Goal: Task Accomplishment & Management: Use online tool/utility

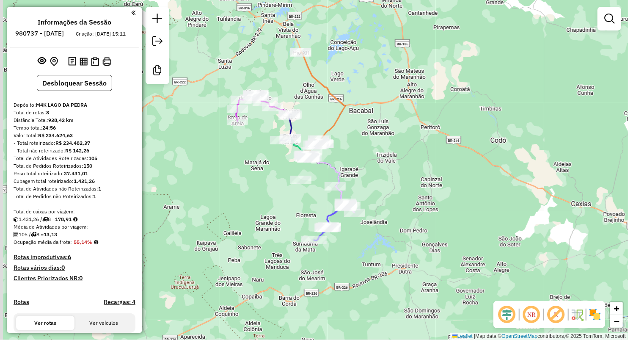
drag, startPoint x: 217, startPoint y: 164, endPoint x: 248, endPoint y: 190, distance: 40.0
click at [248, 190] on div "Janela de atendimento Grade de atendimento Capacidade Transportadoras Veículos …" at bounding box center [314, 170] width 628 height 340
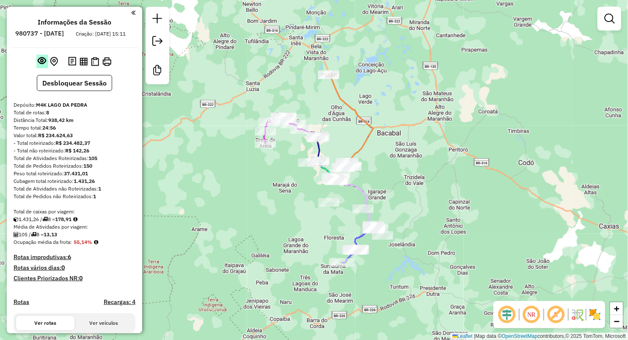
click at [43, 65] on em at bounding box center [42, 60] width 8 height 8
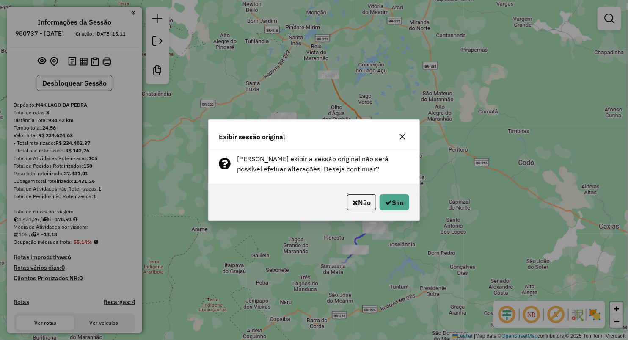
click at [398, 138] on button "button" at bounding box center [403, 137] width 14 height 14
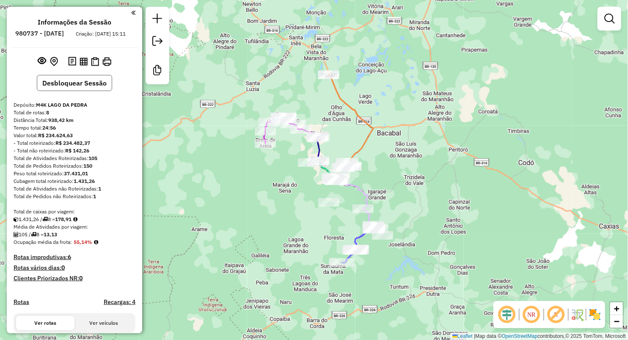
click at [71, 91] on button "Desbloquear Sessão" at bounding box center [74, 83] width 75 height 16
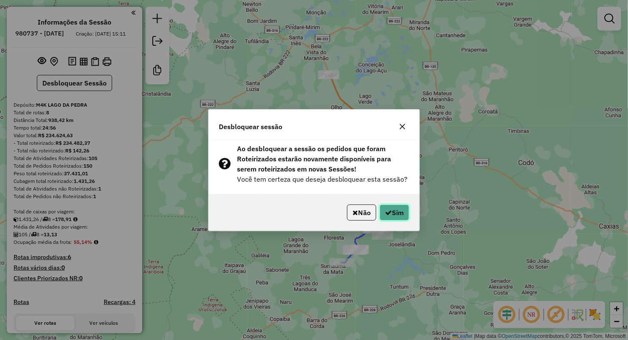
click at [393, 214] on button "Sim" at bounding box center [395, 213] width 30 height 16
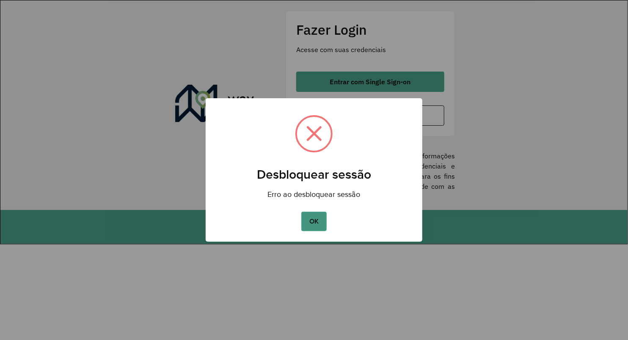
click at [308, 220] on button "OK" at bounding box center [313, 221] width 25 height 19
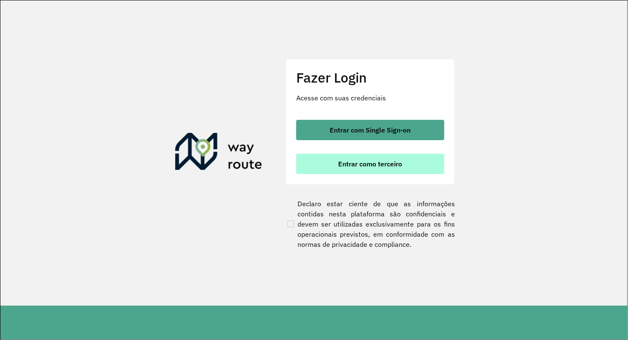
click at [345, 160] on span "Entrar como terceiro" at bounding box center [371, 163] width 64 height 7
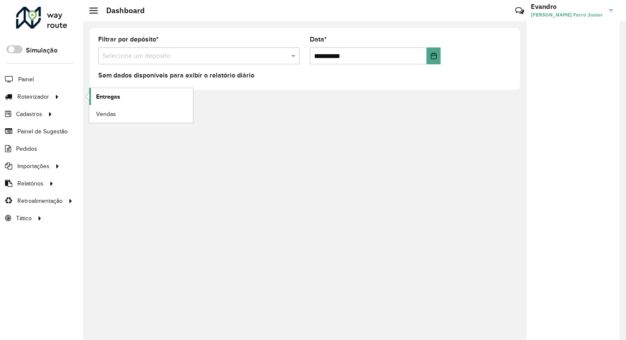
click at [117, 97] on span "Entregas" at bounding box center [108, 96] width 24 height 9
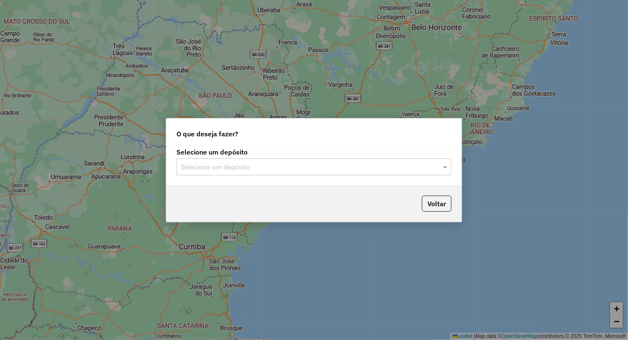
click at [227, 167] on input "text" at bounding box center [306, 167] width 250 height 10
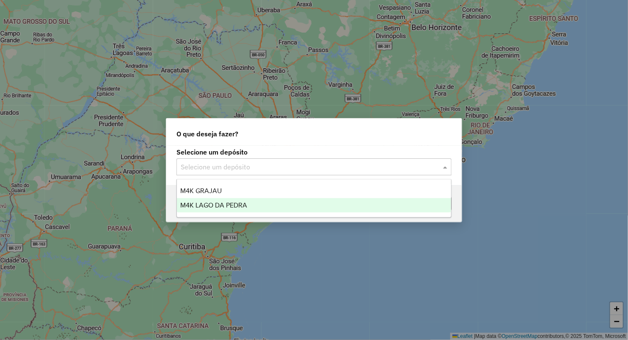
click at [221, 204] on span "M4K LAGO DA PEDRA" at bounding box center [213, 205] width 67 height 7
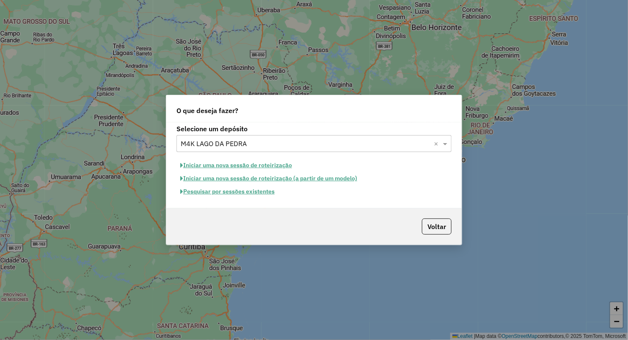
click at [279, 166] on button "Iniciar uma nova sessão de roteirização" at bounding box center [236, 165] width 119 height 13
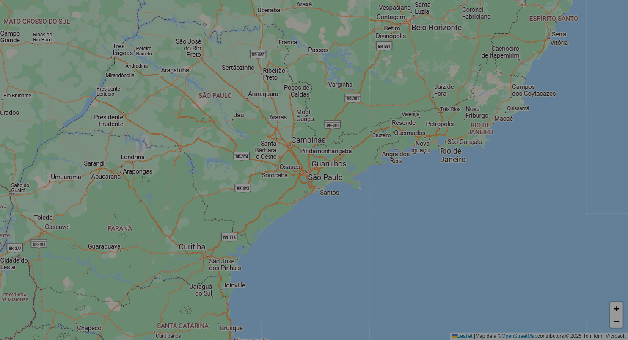
select select "*"
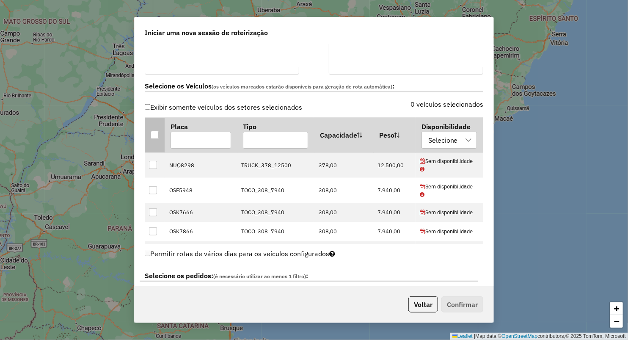
scroll to position [235, 0]
click at [155, 131] on div at bounding box center [155, 135] width 8 height 8
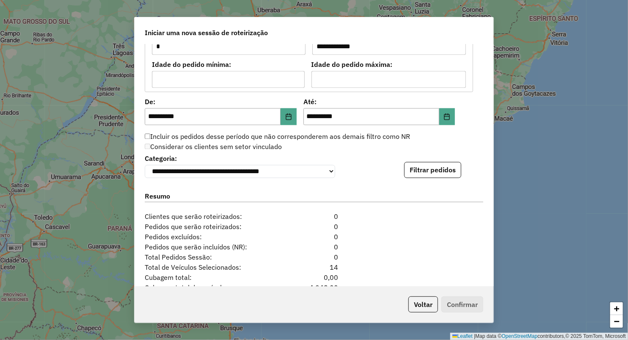
scroll to position [831, 0]
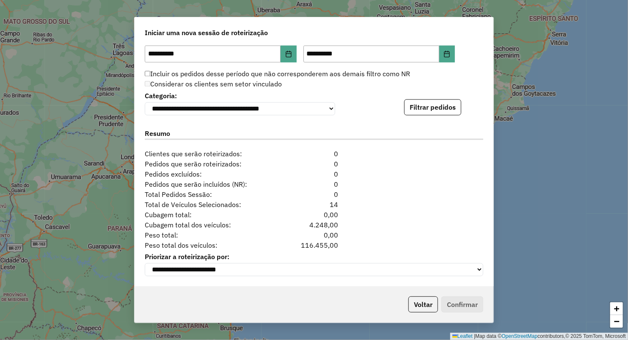
click at [424, 96] on div "**********" at bounding box center [314, 102] width 339 height 26
click at [426, 99] on button "Filtrar pedidos" at bounding box center [432, 107] width 57 height 16
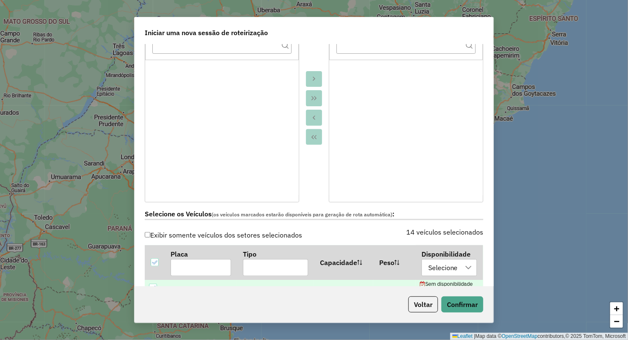
scroll to position [0, 0]
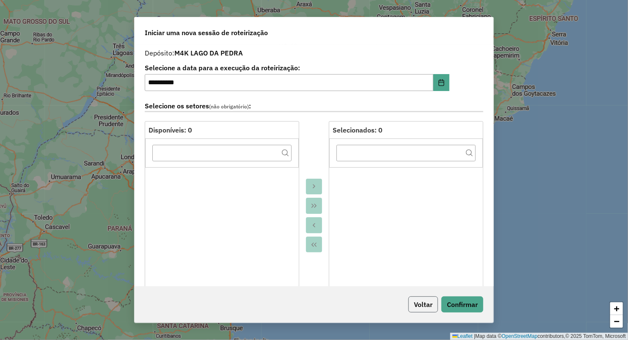
click at [414, 303] on button "Voltar" at bounding box center [424, 304] width 30 height 16
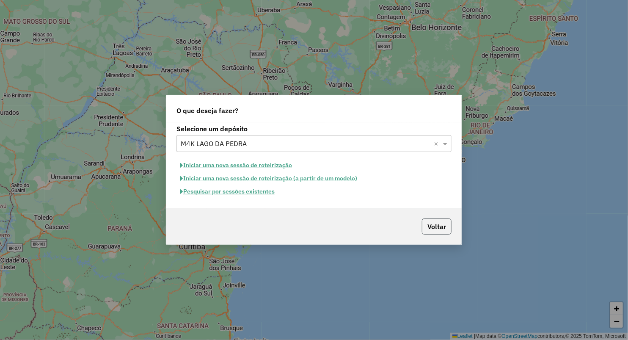
click at [429, 222] on button "Voltar" at bounding box center [437, 226] width 30 height 16
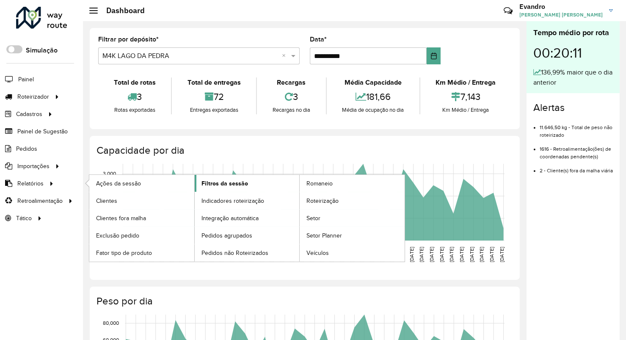
click at [223, 184] on span "Filtros da sessão" at bounding box center [225, 183] width 47 height 9
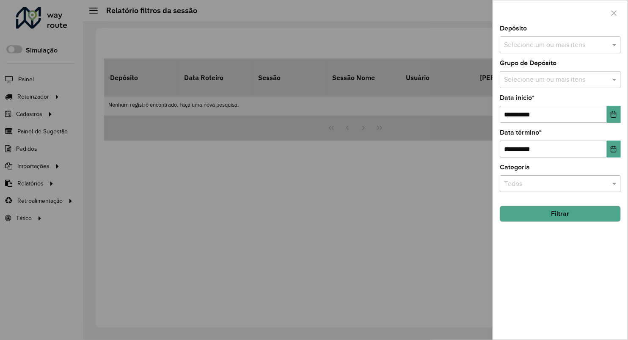
click at [528, 47] on input "text" at bounding box center [556, 45] width 108 height 10
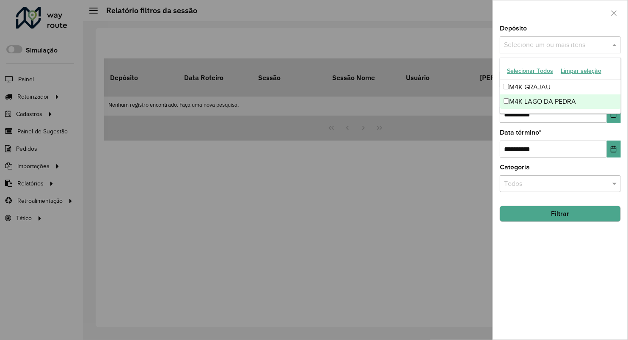
click at [524, 103] on div "M4K LAGO DA PEDRA" at bounding box center [560, 101] width 120 height 14
click at [566, 234] on div "**********" at bounding box center [560, 182] width 135 height 314
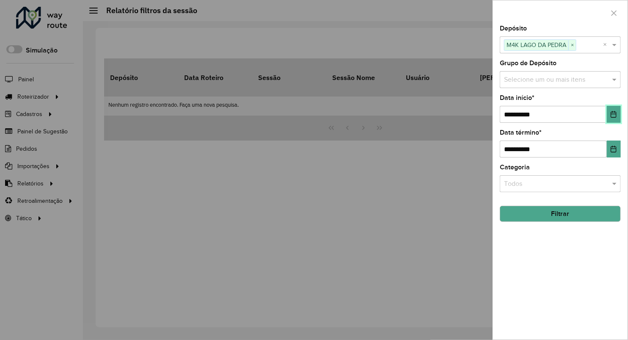
click at [610, 113] on button "Choose Date" at bounding box center [614, 114] width 14 height 17
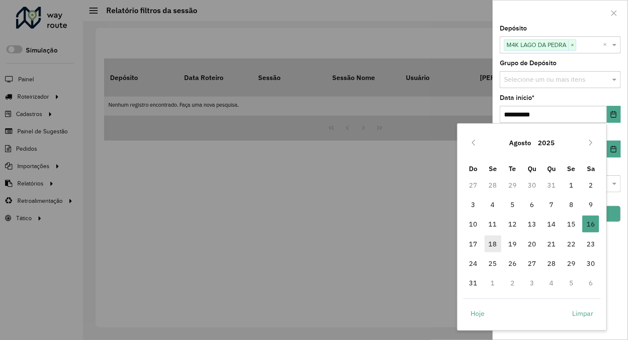
click at [489, 242] on span "18" at bounding box center [493, 243] width 17 height 17
type input "**********"
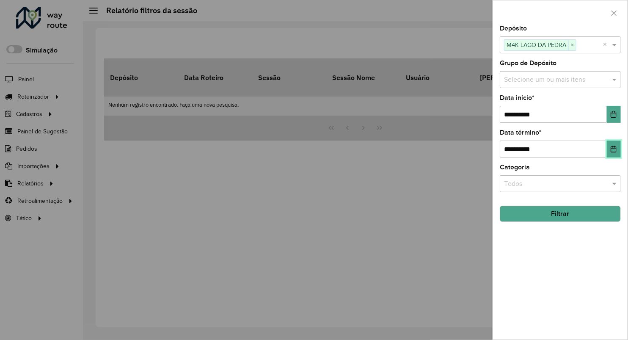
drag, startPoint x: 616, startPoint y: 148, endPoint x: 571, endPoint y: 211, distance: 77.1
click at [615, 148] on icon "Choose Date" at bounding box center [614, 149] width 7 height 7
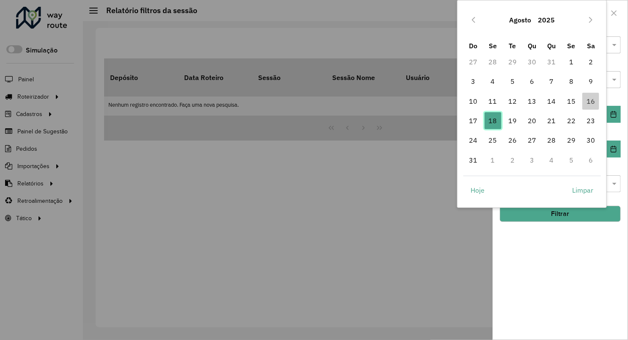
click at [493, 119] on span "18" at bounding box center [493, 120] width 17 height 17
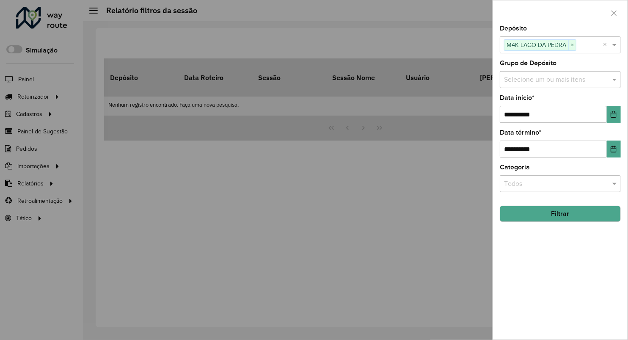
click at [549, 215] on button "Filtrar" at bounding box center [560, 214] width 121 height 16
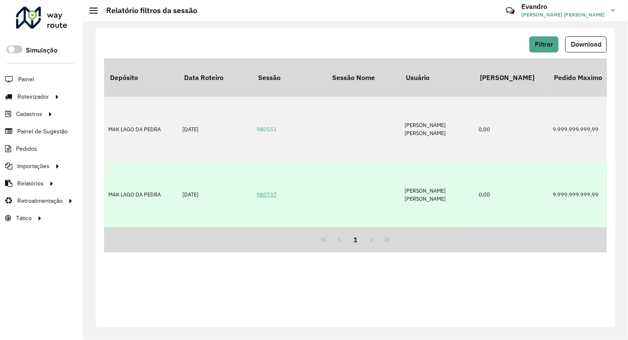
click at [271, 191] on link "980737" at bounding box center [267, 194] width 20 height 7
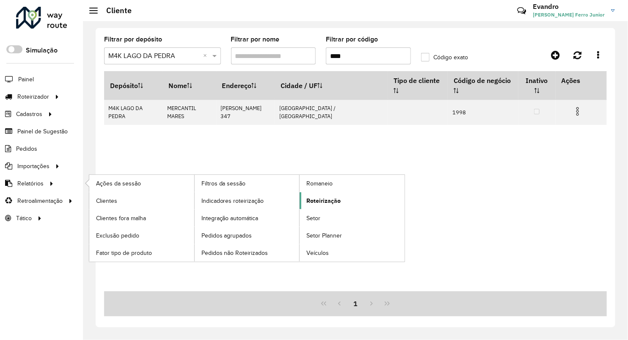
click at [327, 201] on span "Roteirização" at bounding box center [324, 200] width 34 height 9
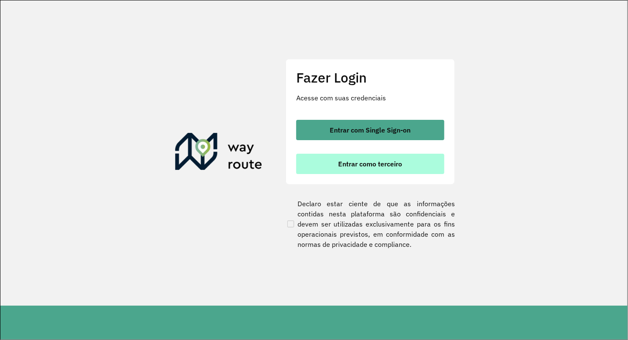
click at [381, 163] on span "Entrar como terceiro" at bounding box center [371, 163] width 64 height 7
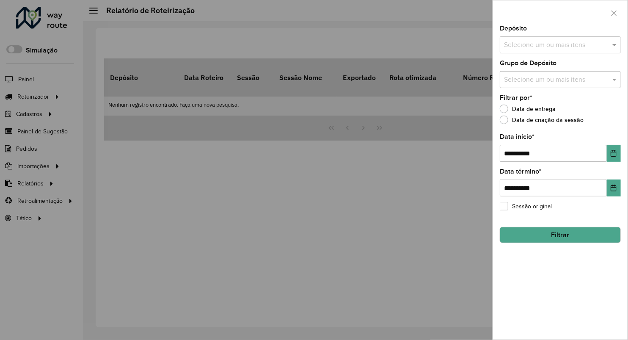
click at [542, 41] on input "text" at bounding box center [556, 45] width 108 height 10
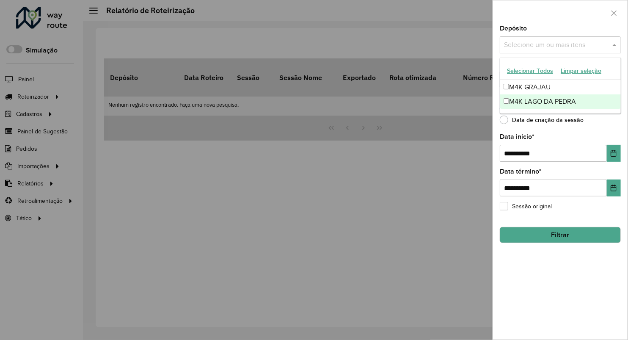
click at [527, 100] on div "M4K LAGO DA PEDRA" at bounding box center [560, 101] width 120 height 14
click at [562, 130] on div "**********" at bounding box center [560, 182] width 135 height 314
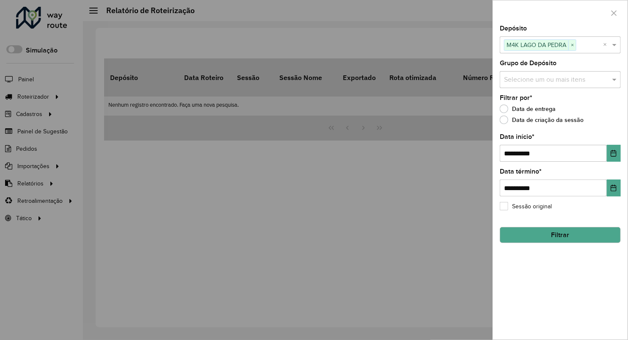
click at [536, 120] on label "Data de criação da sessão" at bounding box center [542, 120] width 84 height 8
click at [569, 233] on button "Filtrar" at bounding box center [560, 235] width 121 height 16
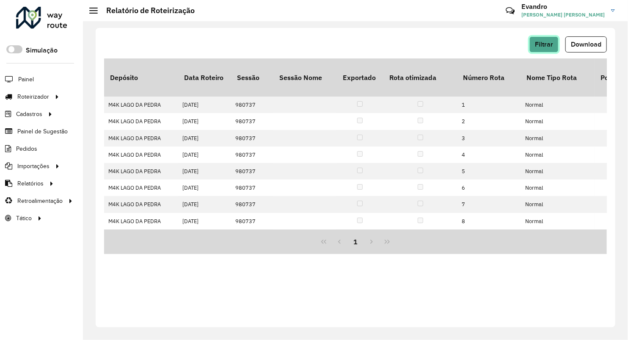
click at [548, 46] on span "Filtrar" at bounding box center [544, 44] width 18 height 7
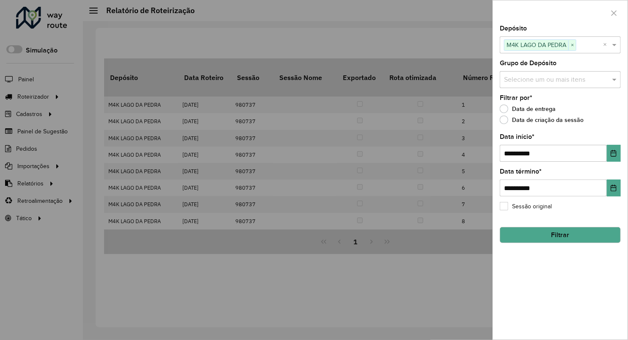
click at [539, 230] on button "Filtrar" at bounding box center [560, 235] width 121 height 16
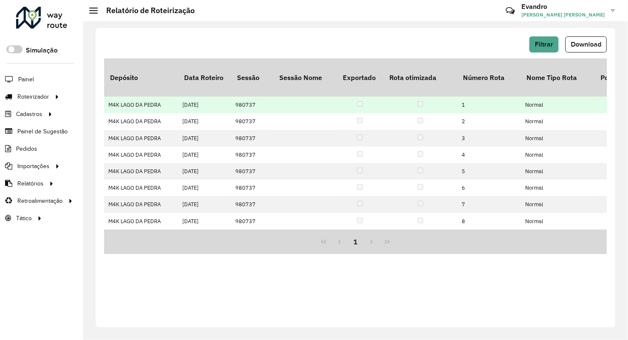
click at [227, 97] on td "18/08/2025" at bounding box center [204, 105] width 53 height 17
click at [231, 97] on td "980737" at bounding box center [252, 105] width 42 height 17
click at [179, 97] on td "18/08/2025" at bounding box center [204, 105] width 53 height 17
drag, startPoint x: 141, startPoint y: 97, endPoint x: 304, endPoint y: 102, distance: 163.1
click at [142, 97] on td "M4K LAGO DA PEDRA" at bounding box center [141, 105] width 74 height 17
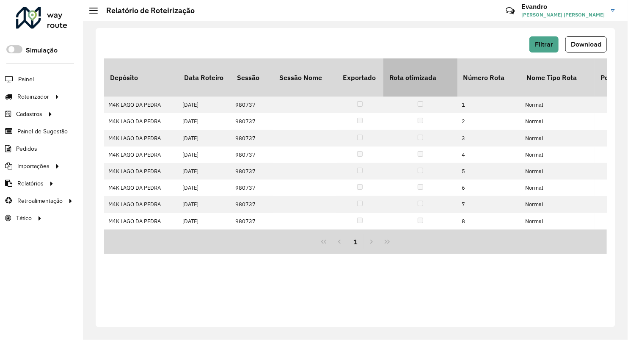
click at [422, 80] on th "Rota otimizada" at bounding box center [421, 77] width 74 height 38
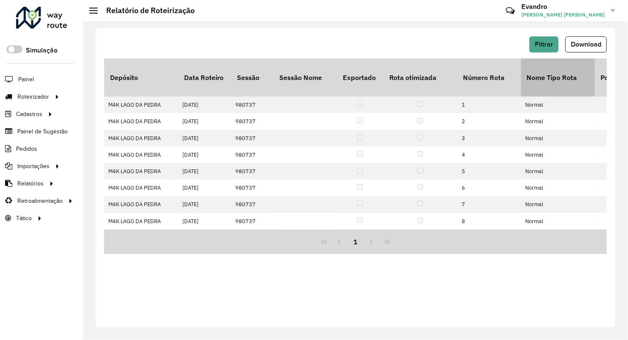
click at [534, 73] on th "Nome Tipo Rota" at bounding box center [558, 77] width 74 height 38
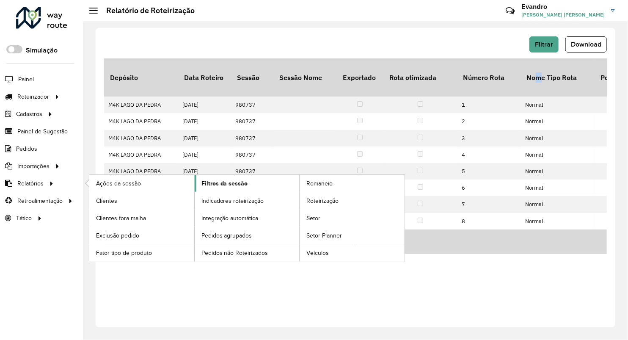
click at [227, 185] on span "Filtros da sessão" at bounding box center [225, 183] width 47 height 9
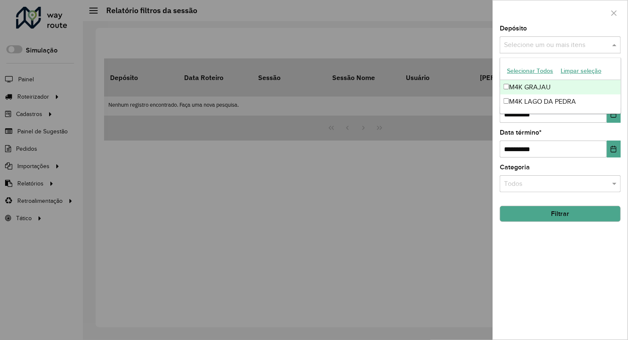
click at [521, 45] on input "text" at bounding box center [556, 45] width 108 height 10
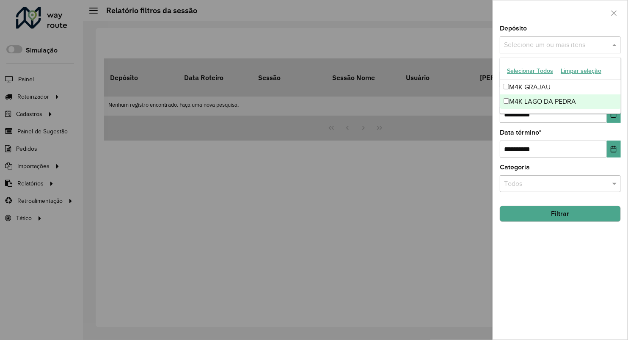
click at [549, 101] on div "M4K LAGO DA PEDRA" at bounding box center [560, 101] width 120 height 14
click at [564, 252] on div "**********" at bounding box center [560, 182] width 135 height 314
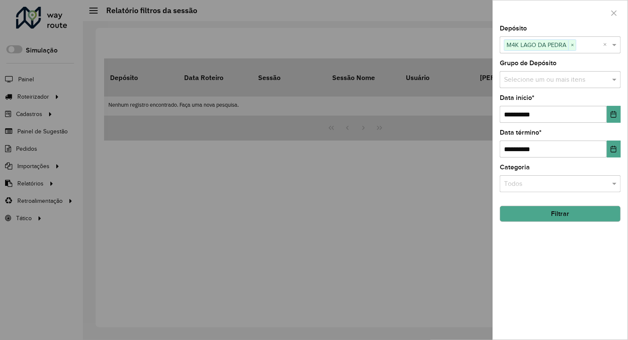
click at [623, 111] on div "**********" at bounding box center [560, 182] width 135 height 314
click at [616, 117] on icon "Choose Date" at bounding box center [614, 114] width 6 height 7
click at [619, 140] on div "**********" at bounding box center [560, 144] width 121 height 28
click at [614, 149] on icon "Choose Date" at bounding box center [614, 149] width 6 height 7
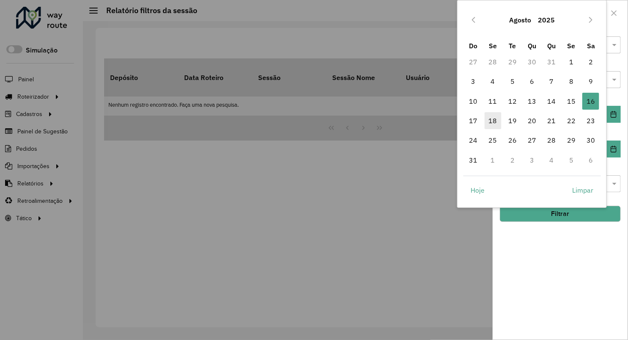
click at [498, 124] on span "18" at bounding box center [493, 120] width 17 height 17
type input "**********"
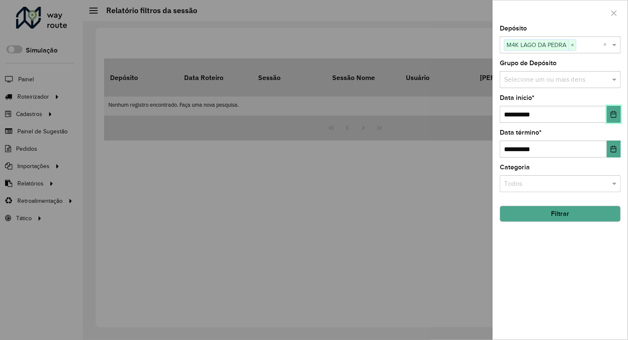
click at [612, 114] on icon "Choose Date" at bounding box center [614, 114] width 6 height 7
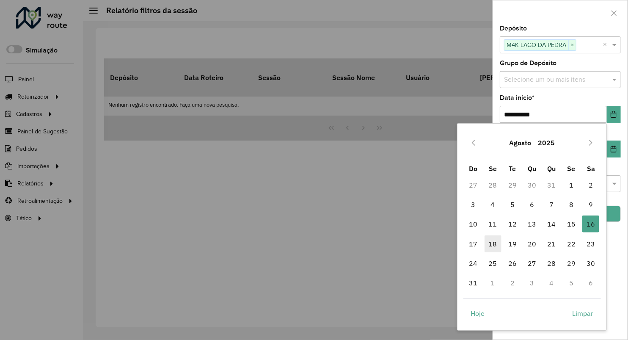
click at [493, 240] on span "18" at bounding box center [493, 243] width 17 height 17
type input "**********"
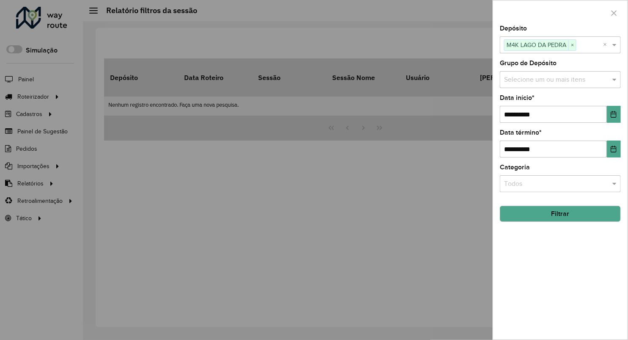
click at [559, 207] on button "Filtrar" at bounding box center [560, 214] width 121 height 16
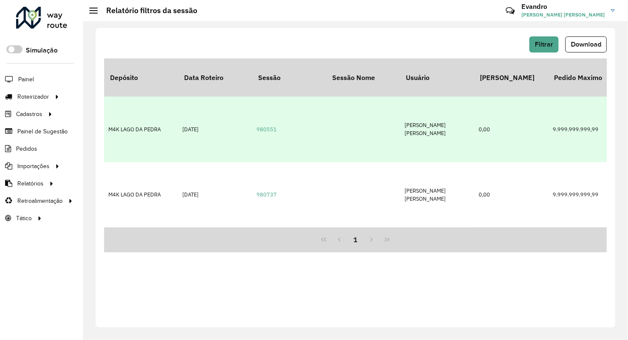
click at [193, 118] on td "18/08/2025" at bounding box center [215, 129] width 74 height 65
click at [373, 128] on td at bounding box center [363, 129] width 74 height 65
click at [275, 126] on link "980551" at bounding box center [267, 129] width 20 height 7
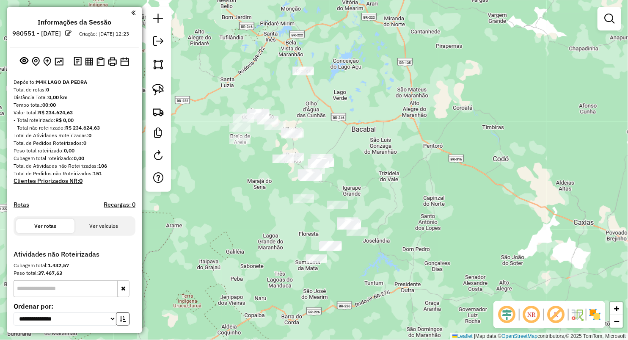
click at [351, 136] on div "Janela de atendimento Grade de atendimento Capacidade Transportadoras Veículos …" at bounding box center [314, 170] width 628 height 340
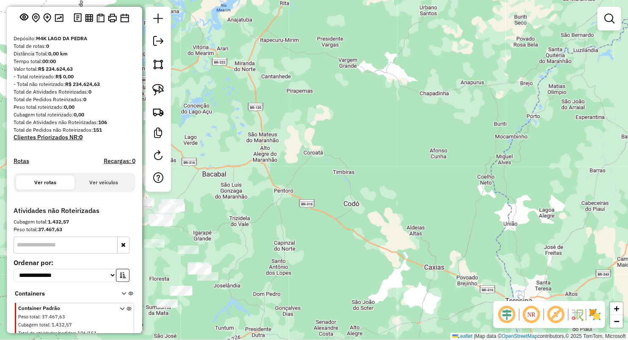
scroll to position [29, 0]
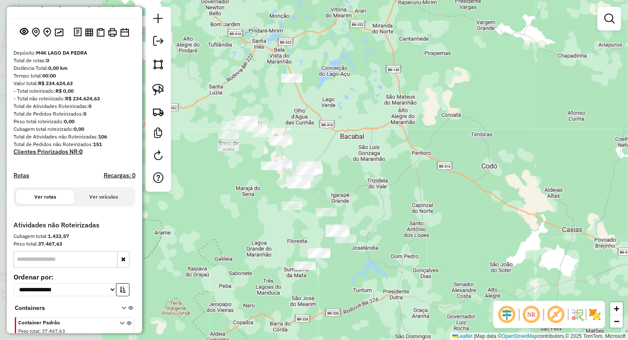
drag, startPoint x: 241, startPoint y: 218, endPoint x: 371, endPoint y: 179, distance: 135.8
click at [379, 180] on div "Janela de atendimento Grade de atendimento Capacidade Transportadoras Veículos …" at bounding box center [314, 170] width 628 height 340
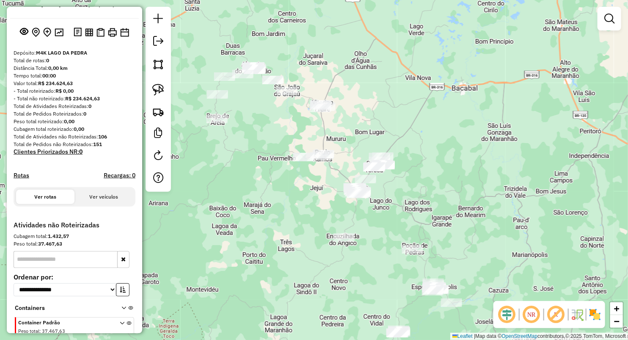
drag, startPoint x: 322, startPoint y: 100, endPoint x: 381, endPoint y: 93, distance: 60.1
click at [386, 90] on div "Janela de atendimento Grade de atendimento Capacidade Transportadoras Veículos …" at bounding box center [314, 170] width 628 height 340
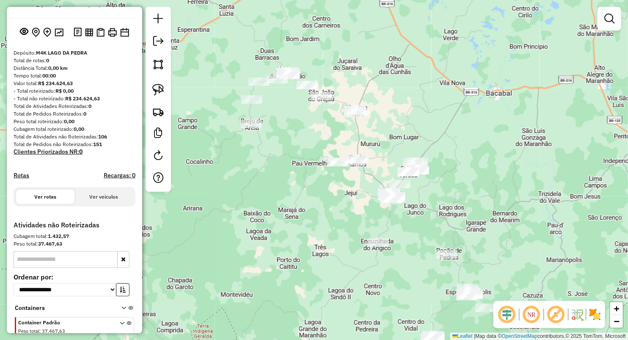
drag, startPoint x: 302, startPoint y: 141, endPoint x: 312, endPoint y: 147, distance: 12.0
click at [312, 147] on div "Janela de atendimento Grade de atendimento Capacidade Transportadoras Veículos …" at bounding box center [314, 170] width 628 height 340
click at [165, 88] on link at bounding box center [158, 89] width 19 height 19
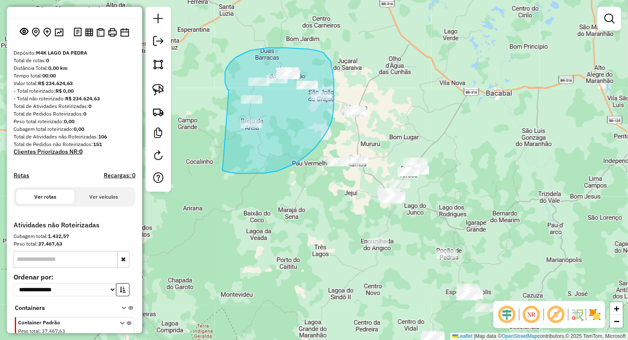
drag, startPoint x: 225, startPoint y: 83, endPoint x: 223, endPoint y: 170, distance: 87.7
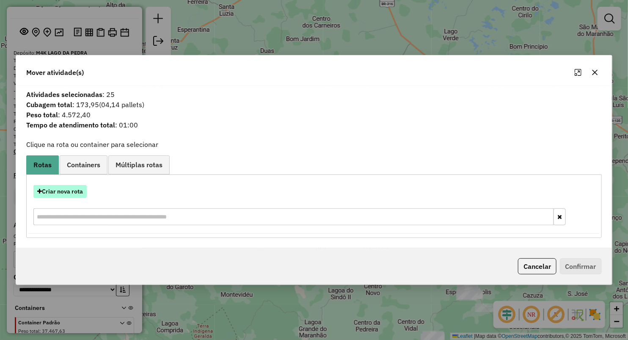
click at [66, 193] on button "Criar nova rota" at bounding box center [59, 191] width 53 height 13
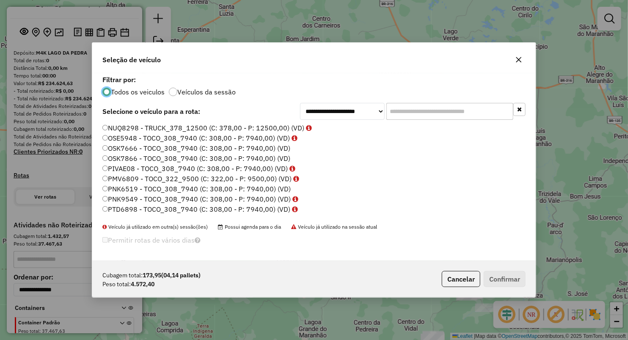
scroll to position [4, 3]
click at [519, 60] on icon "button" at bounding box center [519, 59] width 7 height 7
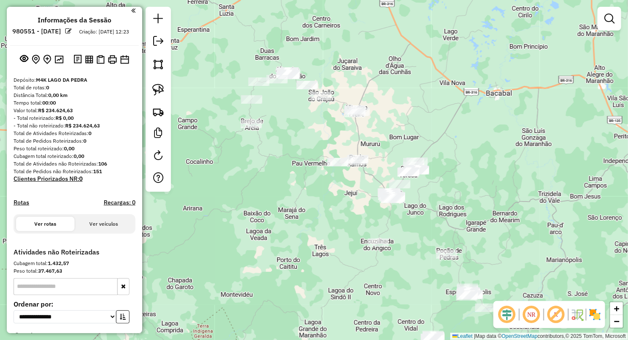
scroll to position [0, 0]
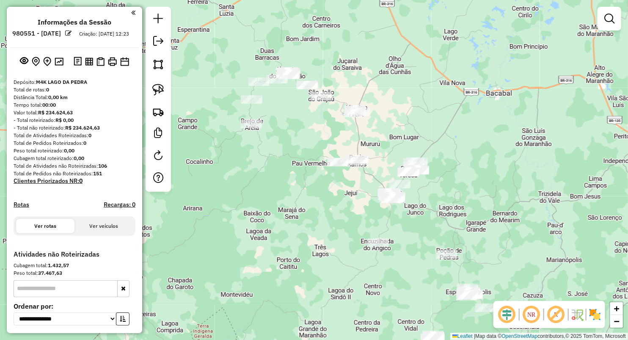
click at [72, 32] on em at bounding box center [68, 33] width 6 height 6
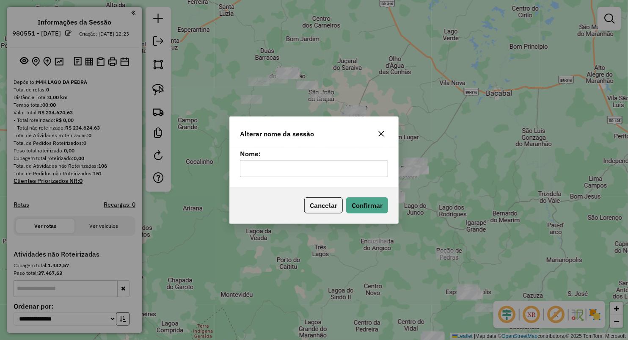
click at [385, 133] on button "button" at bounding box center [382, 134] width 14 height 14
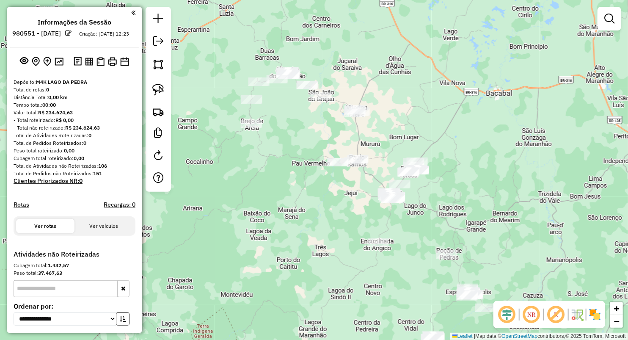
click at [132, 12] on em at bounding box center [133, 13] width 4 height 8
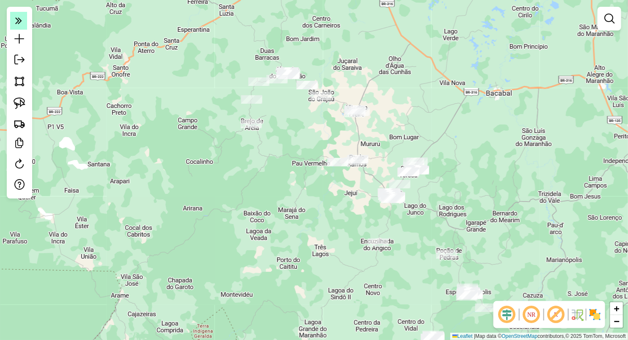
click at [19, 17] on icon at bounding box center [18, 20] width 7 height 12
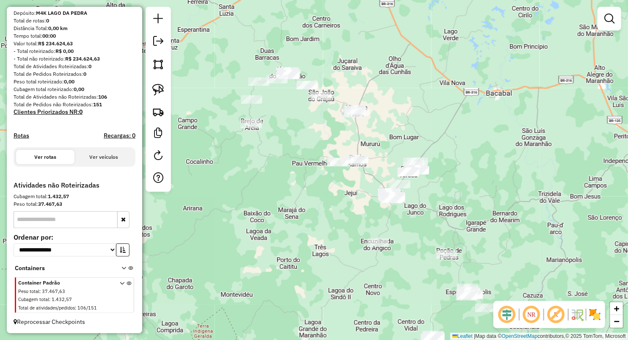
scroll to position [76, 0]
click at [120, 285] on icon at bounding box center [122, 297] width 5 height 32
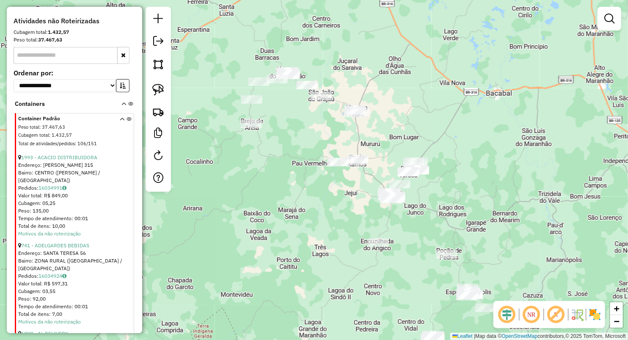
scroll to position [123, 0]
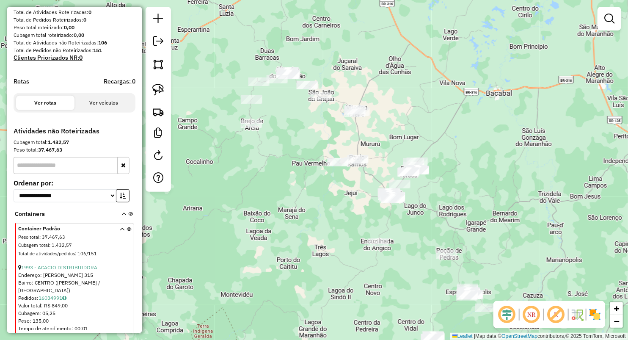
click at [124, 219] on icon at bounding box center [124, 216] width 5 height 8
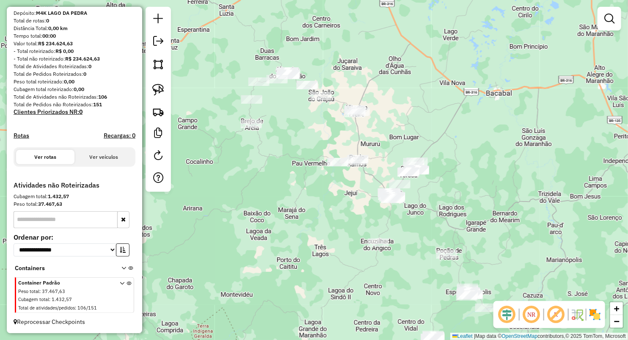
scroll to position [76, 0]
click at [121, 279] on span at bounding box center [125, 296] width 11 height 34
click at [120, 281] on icon at bounding box center [122, 297] width 5 height 32
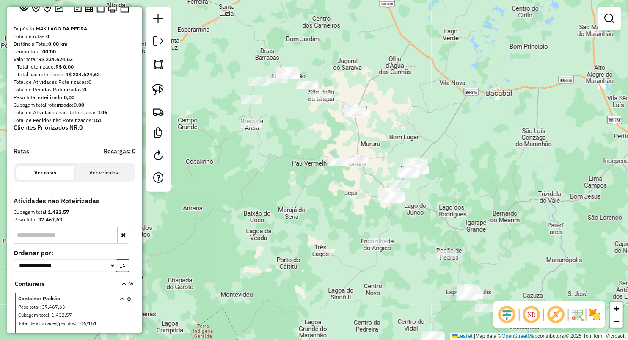
scroll to position [0, 0]
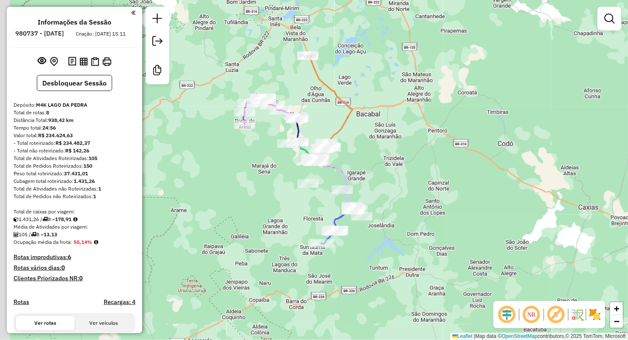
drag, startPoint x: 364, startPoint y: 141, endPoint x: 368, endPoint y: 151, distance: 10.5
click at [398, 138] on div "Janela de atendimento Grade de atendimento Capacidade Transportadoras Veículos …" at bounding box center [314, 170] width 628 height 340
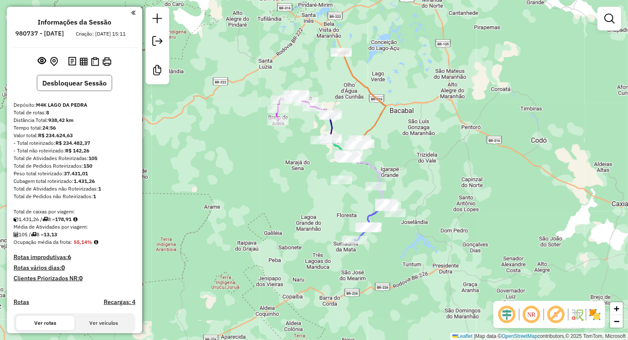
click at [82, 89] on button "Desbloquear Sessão" at bounding box center [74, 83] width 75 height 16
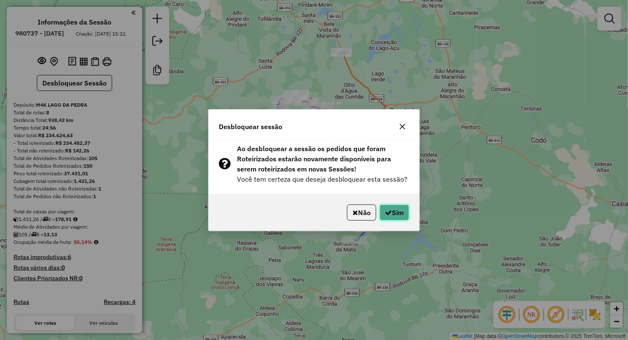
click at [395, 210] on button "Sim" at bounding box center [395, 213] width 30 height 16
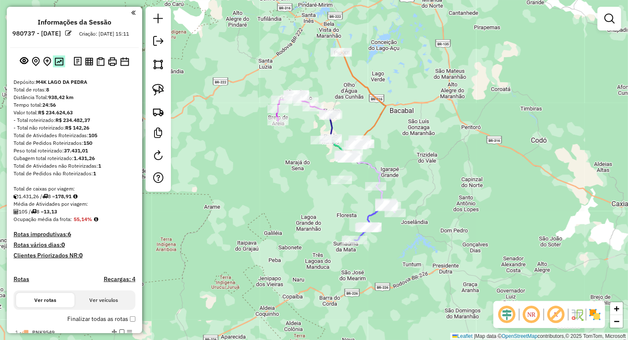
click at [61, 66] on img at bounding box center [59, 62] width 9 height 8
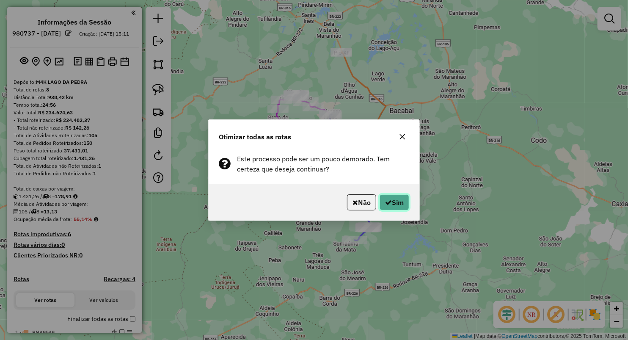
click at [390, 202] on button "Sim" at bounding box center [395, 202] width 30 height 16
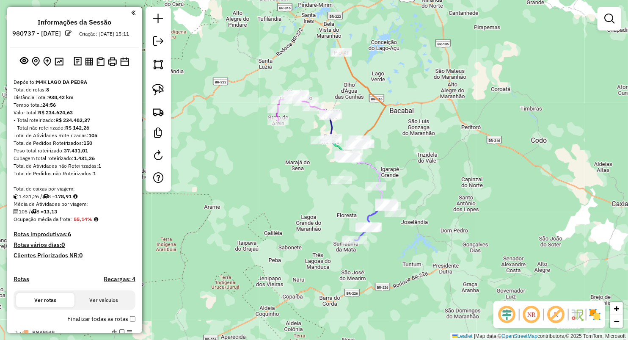
click at [165, 46] on link at bounding box center [158, 42] width 17 height 19
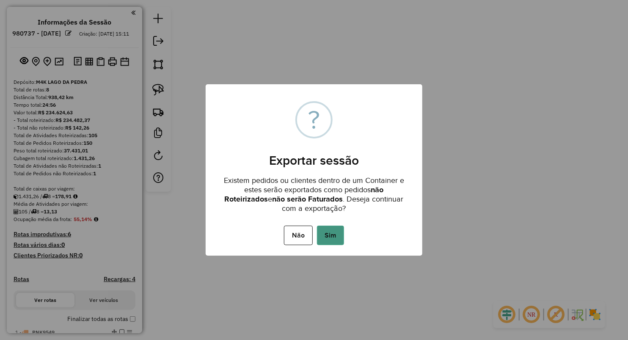
click at [336, 232] on button "Sim" at bounding box center [330, 235] width 27 height 19
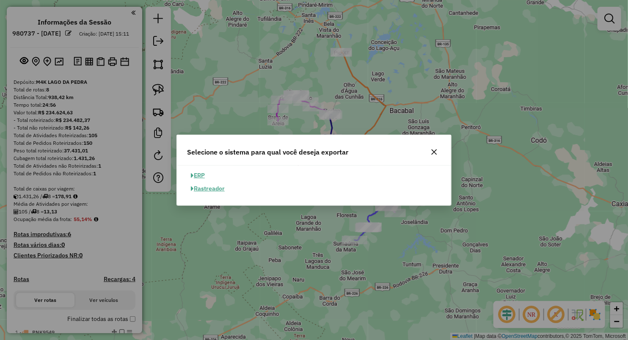
click at [198, 174] on button "ERP" at bounding box center [198, 175] width 22 height 13
select select "**"
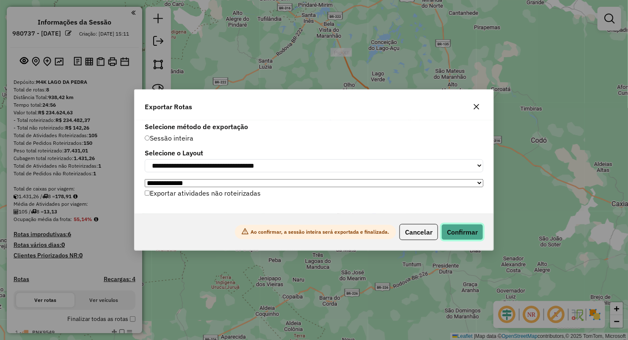
click at [462, 226] on button "Confirmar" at bounding box center [463, 232] width 42 height 16
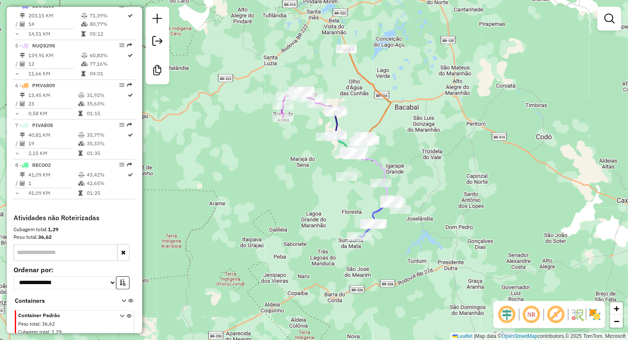
scroll to position [473, 0]
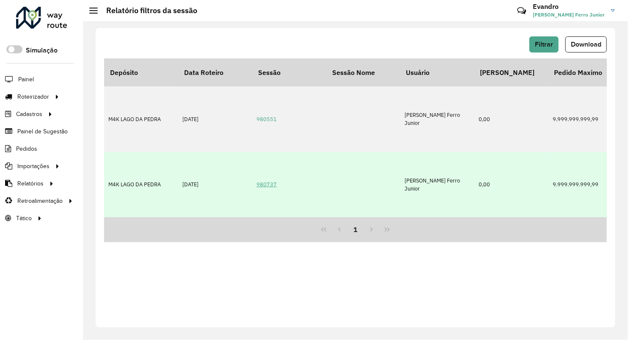
click at [268, 183] on link "980737" at bounding box center [267, 184] width 20 height 7
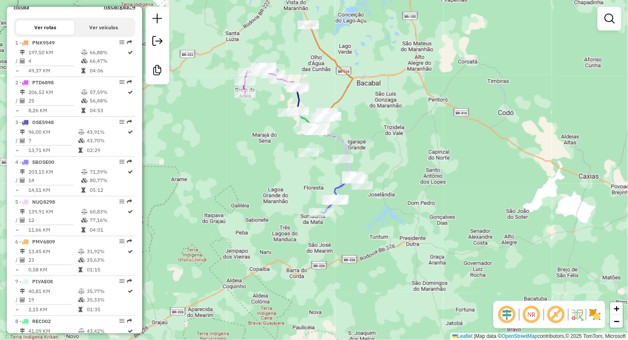
scroll to position [329, 0]
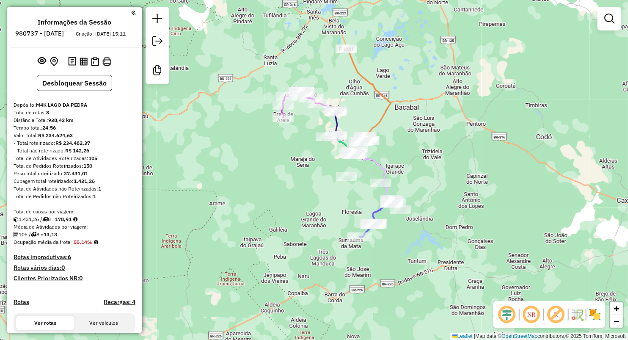
scroll to position [473, 0]
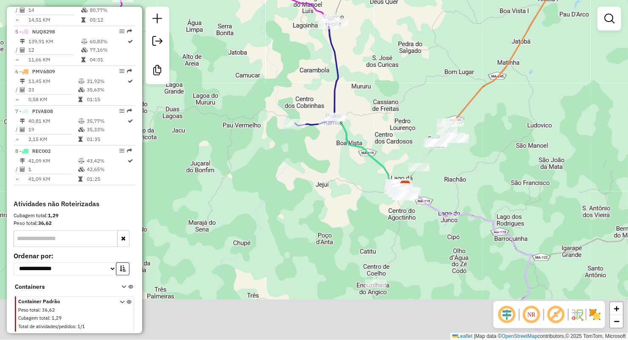
drag, startPoint x: 415, startPoint y: 131, endPoint x: 396, endPoint y: 73, distance: 61.2
click at [398, 79] on div "Janela de atendimento Grade de atendimento Capacidade Transportadoras Veículos …" at bounding box center [314, 170] width 628 height 340
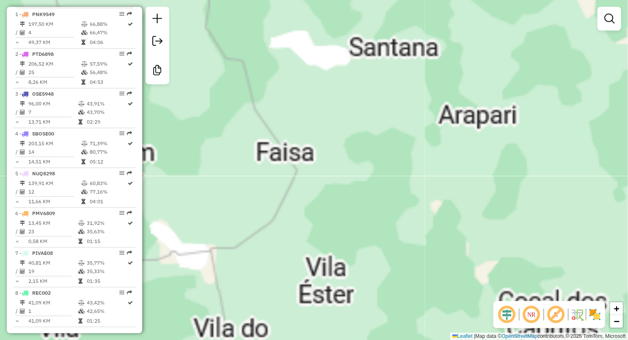
scroll to position [285, 0]
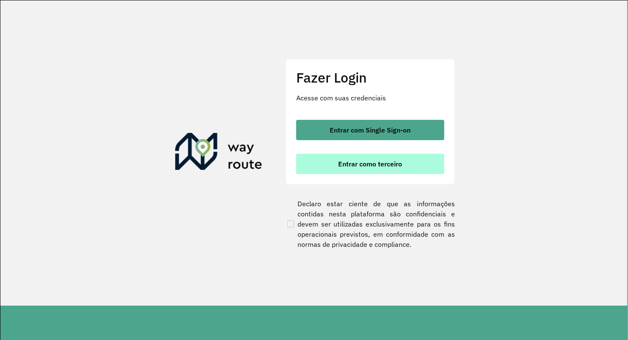
click at [366, 158] on button "Entrar como terceiro" at bounding box center [370, 164] width 148 height 20
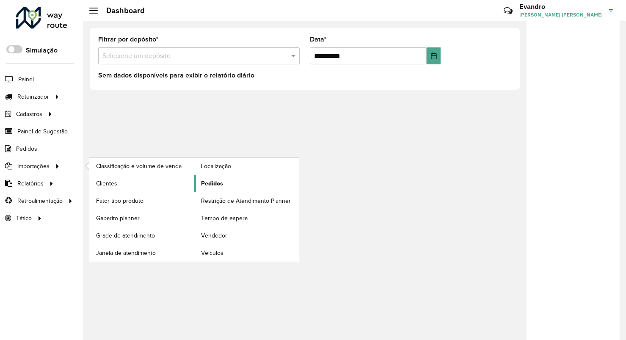
click at [219, 186] on span "Pedidos" at bounding box center [212, 183] width 22 height 9
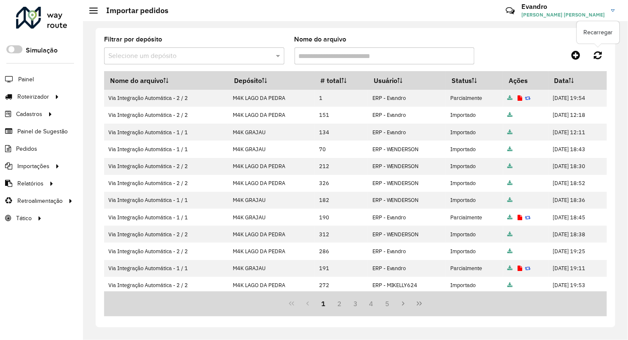
click at [601, 55] on icon at bounding box center [598, 54] width 8 height 9
click at [109, 97] on span "Entregas" at bounding box center [108, 96] width 24 height 9
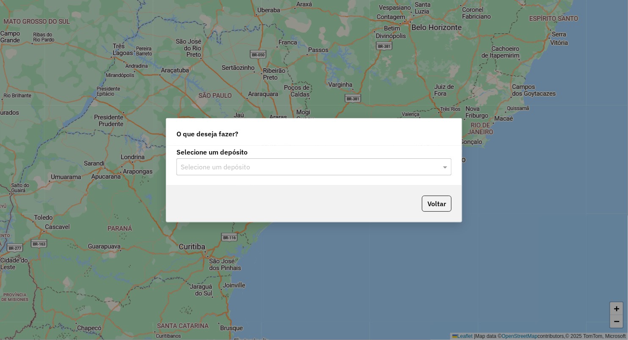
click at [213, 166] on input "text" at bounding box center [306, 167] width 250 height 10
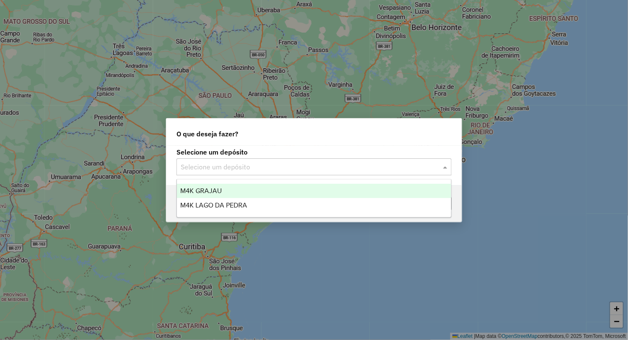
click at [237, 187] on div "M4K GRAJAU" at bounding box center [314, 191] width 274 height 14
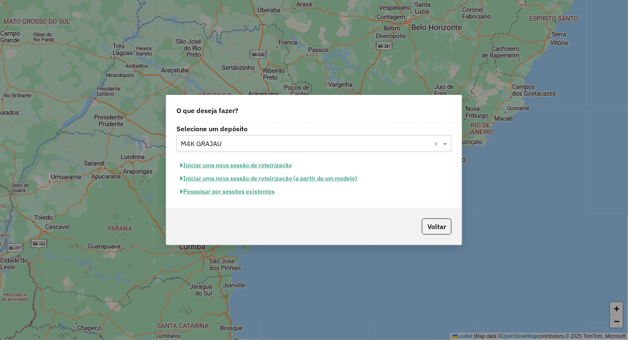
click at [246, 165] on button "Iniciar uma nova sessão de roteirização" at bounding box center [236, 165] width 119 height 13
select select "*"
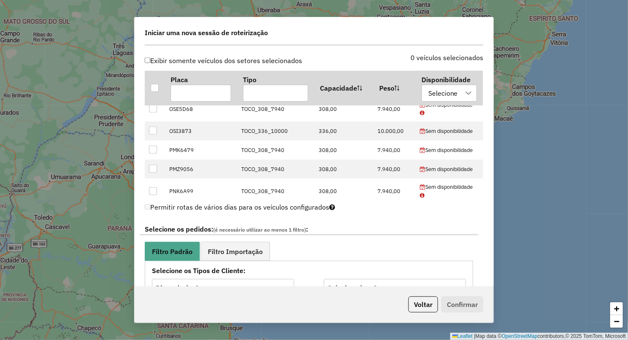
scroll to position [188, 0]
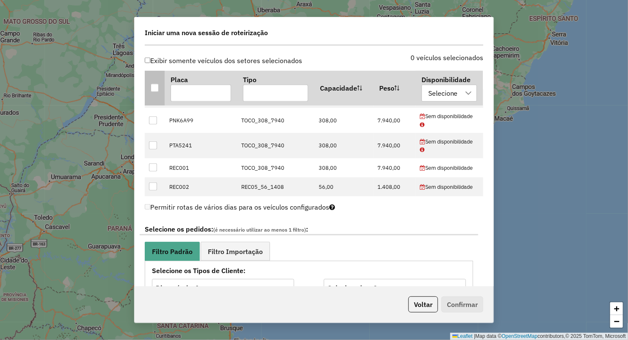
click at [158, 84] on div at bounding box center [155, 88] width 8 height 8
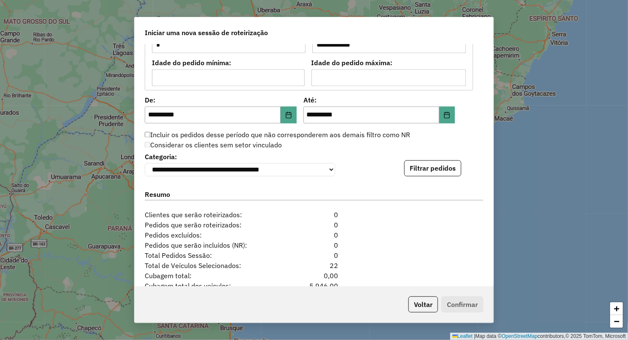
scroll to position [831, 0]
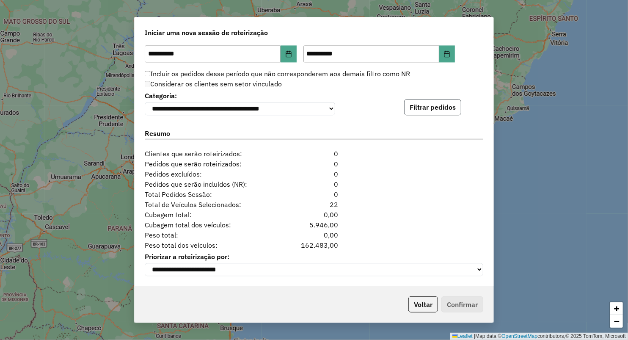
click at [428, 108] on button "Filtrar pedidos" at bounding box center [432, 107] width 57 height 16
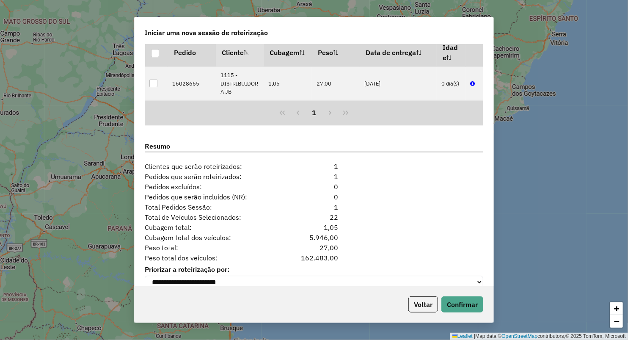
scroll to position [940, 0]
